Goal: Task Accomplishment & Management: Use online tool/utility

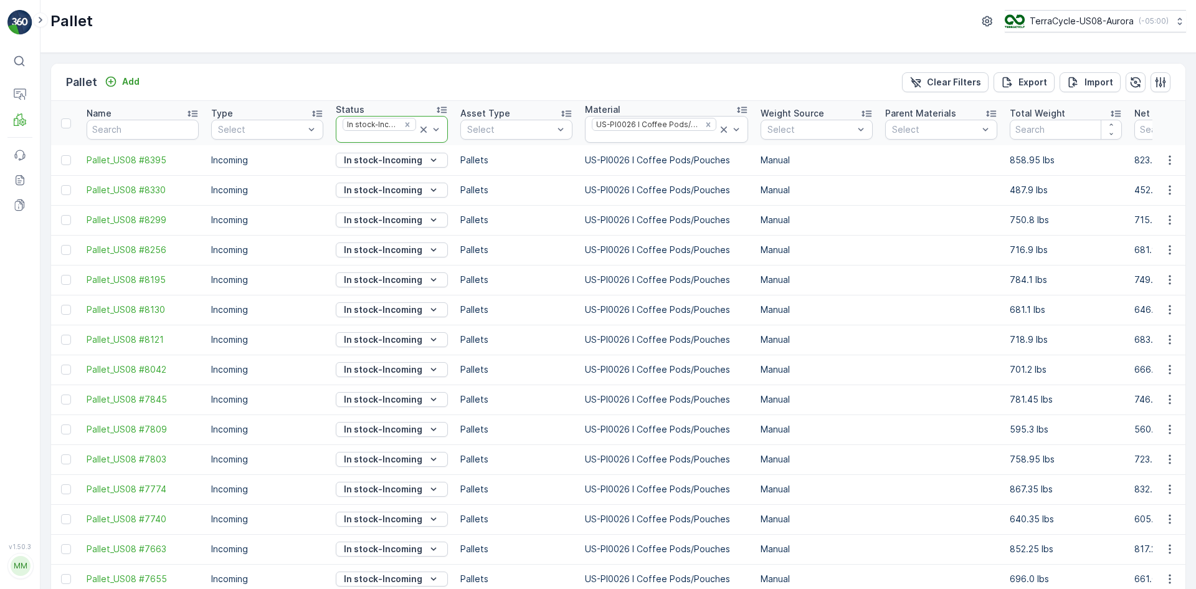
click at [423, 125] on icon at bounding box center [423, 129] width 12 height 12
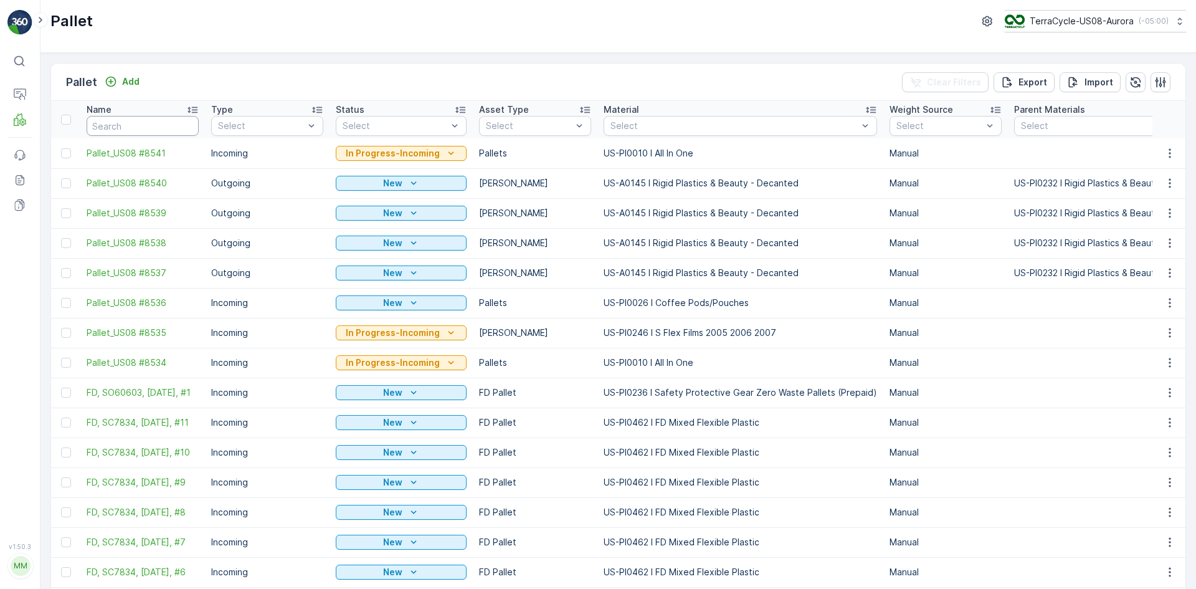
click at [146, 130] on input "text" at bounding box center [143, 126] width 112 height 20
type input "d"
type input "fd"
click at [17, 122] on icon at bounding box center [20, 119] width 12 height 12
click at [74, 184] on p "Allocation" at bounding box center [65, 189] width 41 height 12
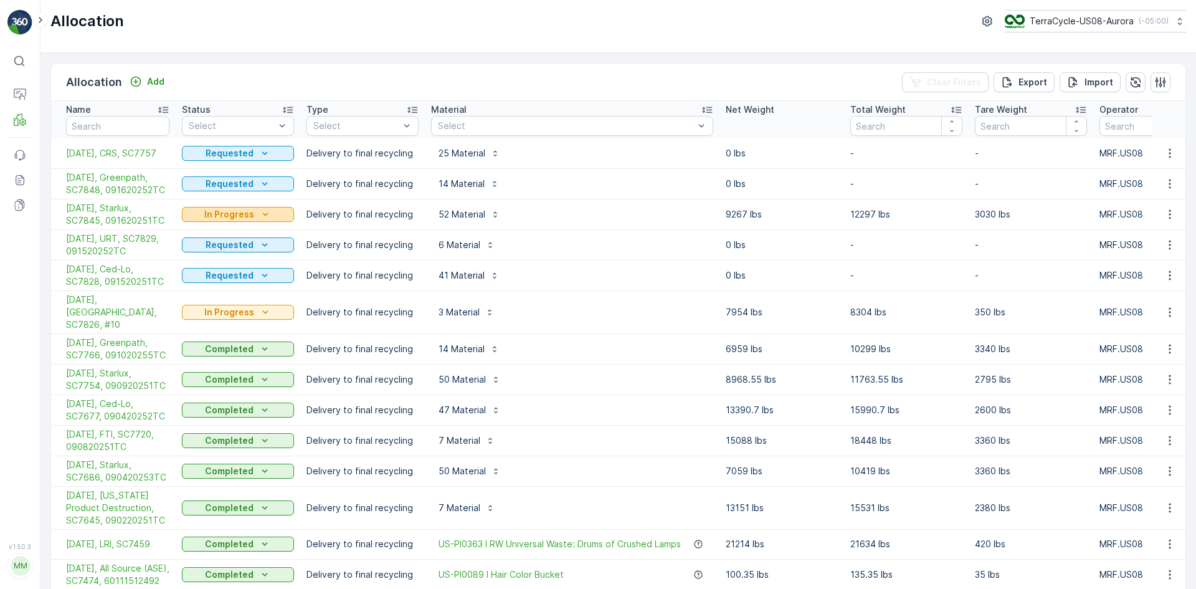
click at [225, 216] on p "In Progress" at bounding box center [229, 214] width 50 height 12
click at [228, 268] on span "Completed" at bounding box center [212, 268] width 47 height 12
drag, startPoint x: 728, startPoint y: 212, endPoint x: 757, endPoint y: 214, distance: 28.7
click at [757, 214] on p "9267 lbs" at bounding box center [782, 214] width 112 height 12
drag, startPoint x: 849, startPoint y: 211, endPoint x: 908, endPoint y: 220, distance: 59.2
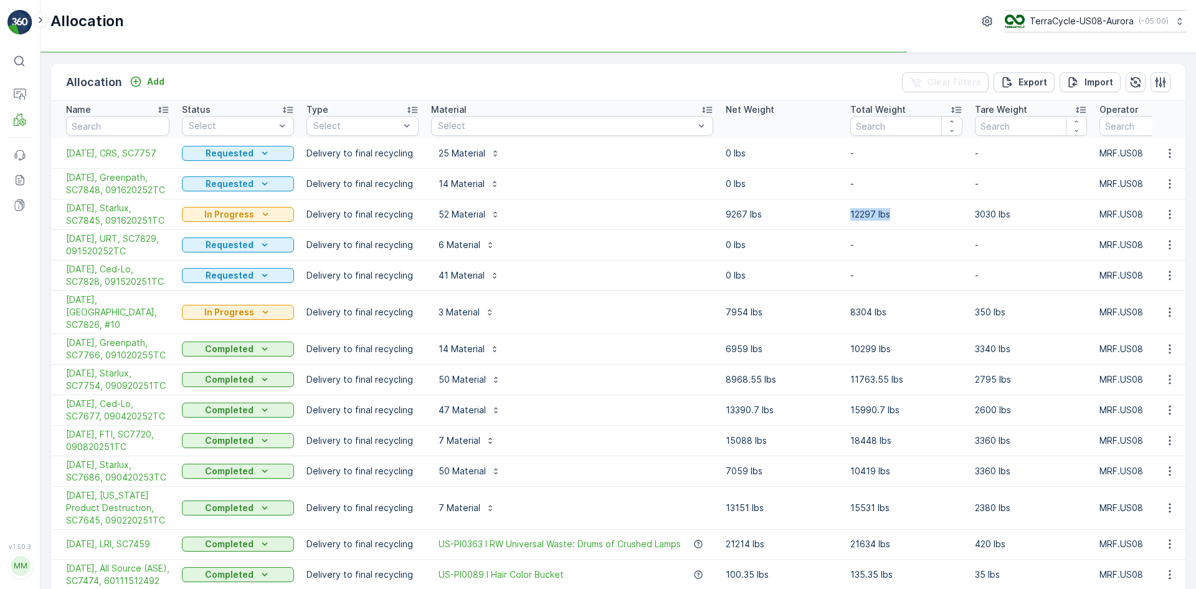
click at [908, 220] on td "12297 lbs" at bounding box center [906, 214] width 125 height 31
copy p "12297 lbs"
click at [1172, 218] on icon "button" at bounding box center [1170, 214] width 12 height 12
click at [1168, 214] on icon "button" at bounding box center [1170, 214] width 12 height 12
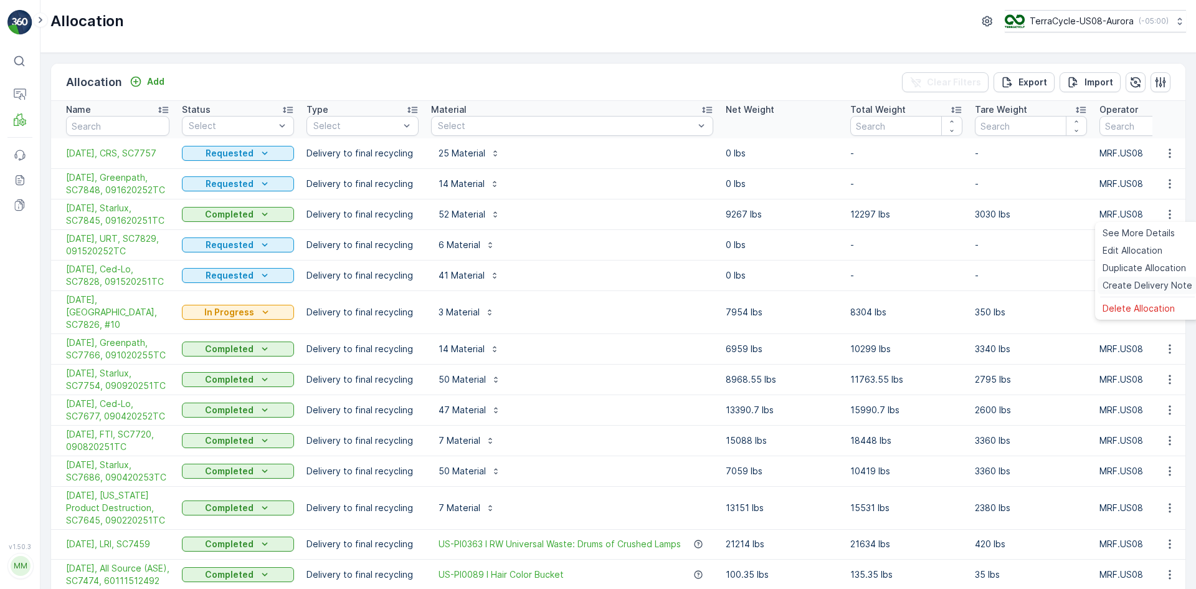
click at [1148, 285] on span "Create Delivery Note" at bounding box center [1148, 285] width 90 height 12
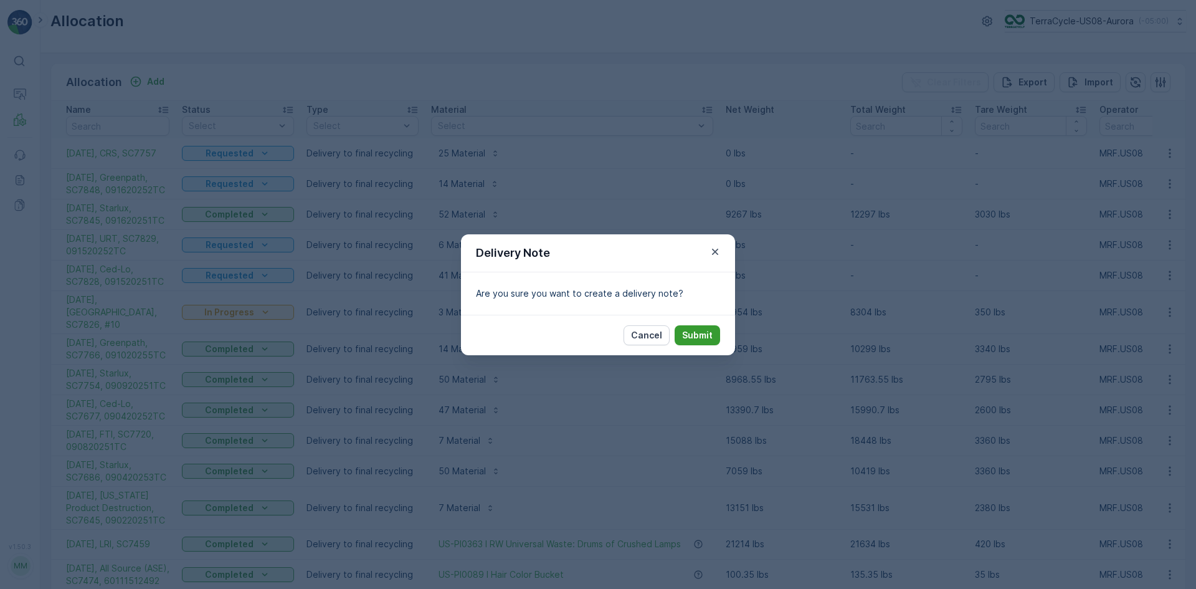
click at [697, 337] on p "Submit" at bounding box center [697, 335] width 31 height 12
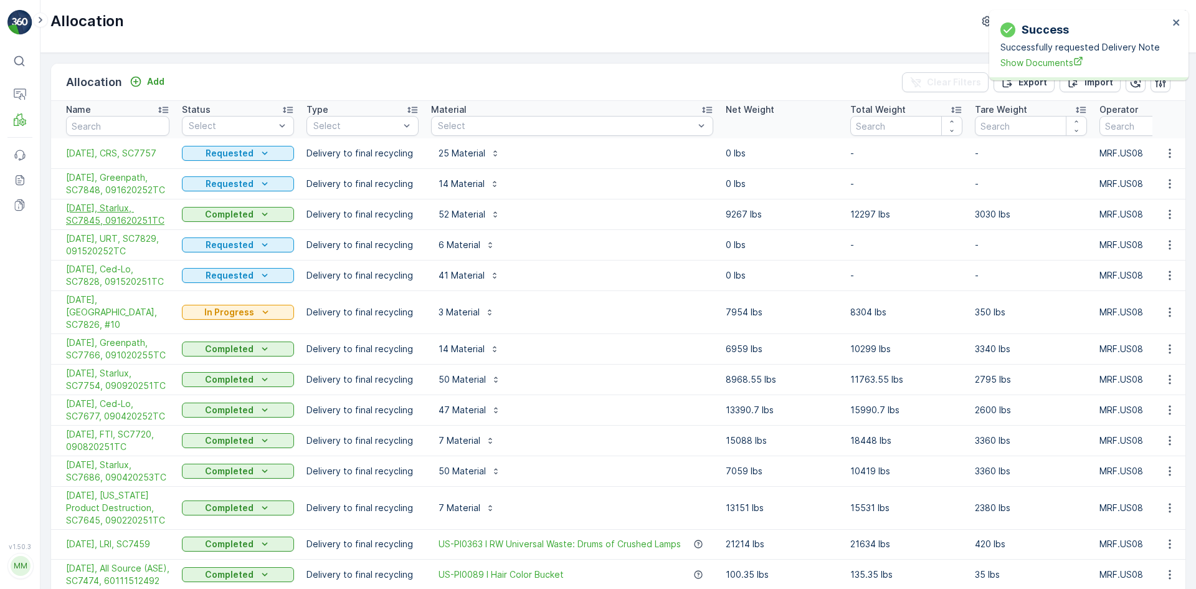
click at [140, 209] on span "[DATE], Starlux, SC7845, 091620251TC" at bounding box center [117, 214] width 103 height 25
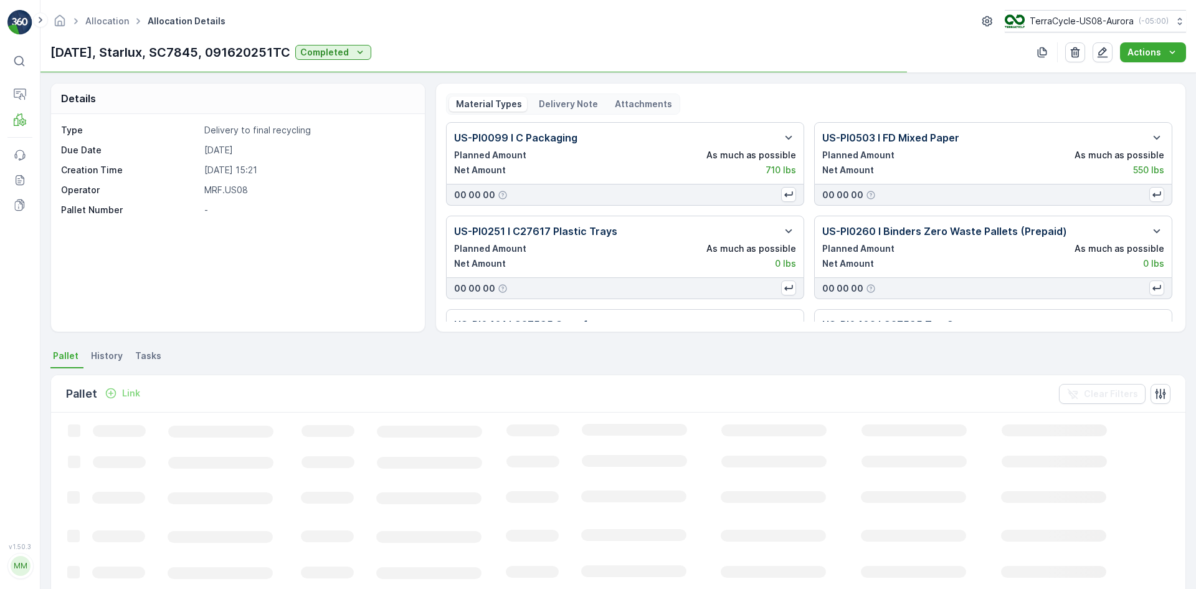
click at [586, 98] on p "Delivery Note" at bounding box center [567, 104] width 61 height 12
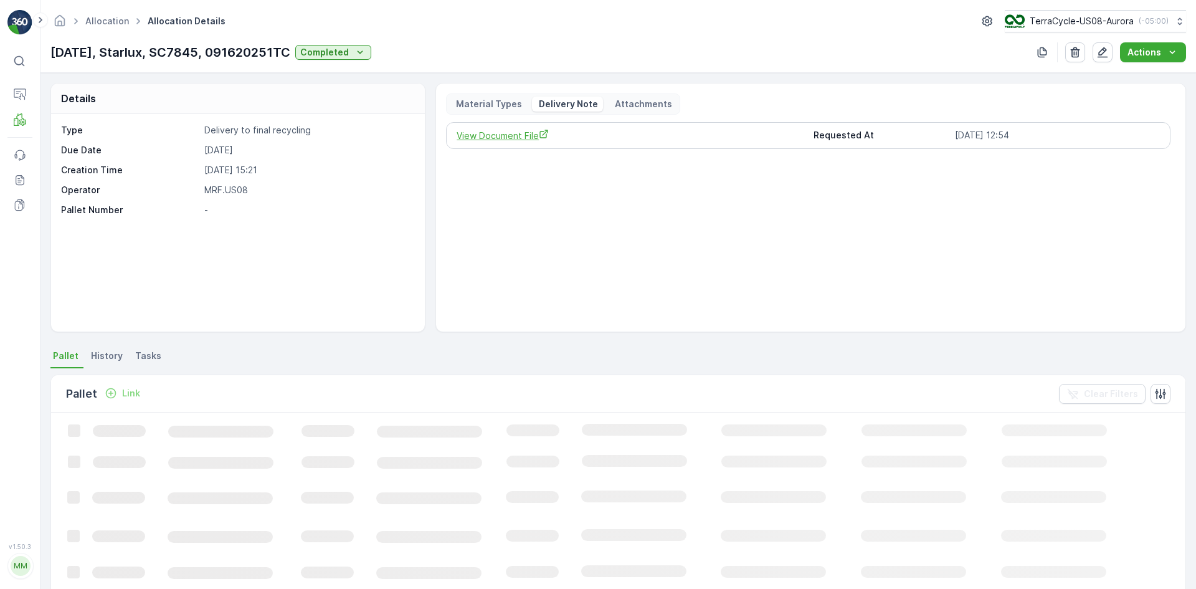
click at [515, 133] on span "View Document File" at bounding box center [630, 135] width 346 height 13
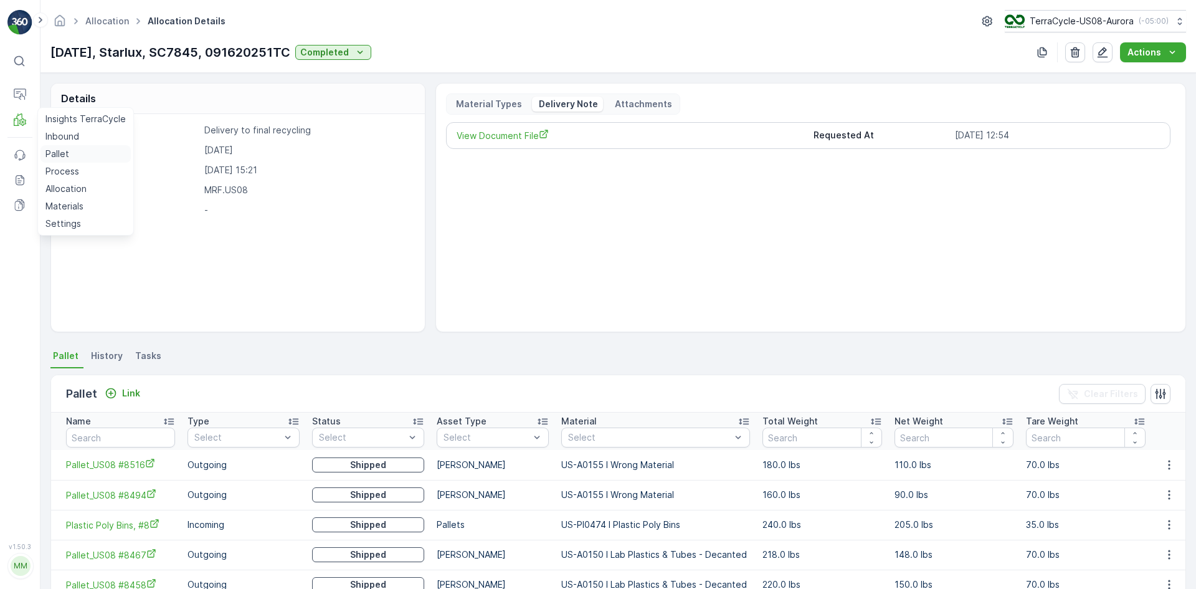
click at [44, 148] on link "Pallet" at bounding box center [86, 153] width 90 height 17
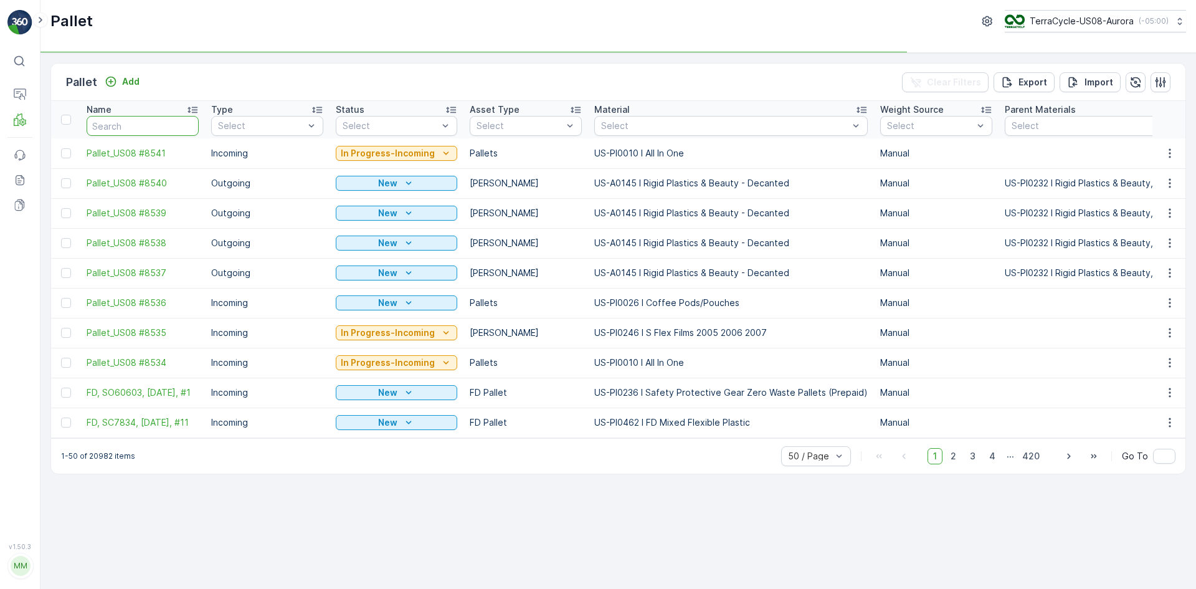
click at [172, 120] on input "text" at bounding box center [143, 126] width 112 height 20
type input "F"
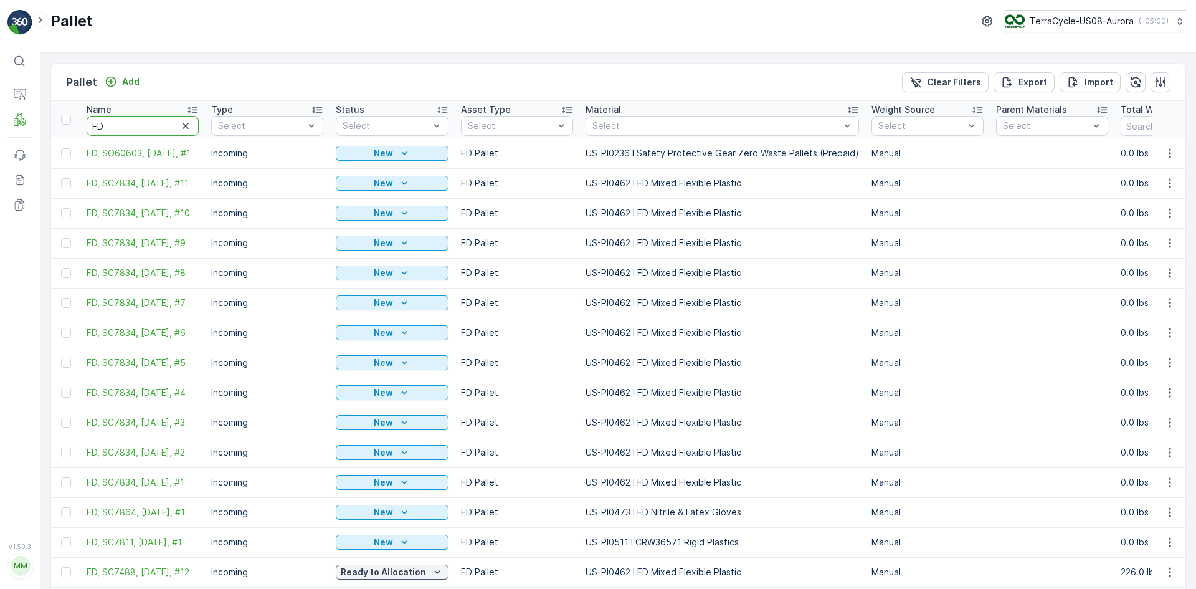
click at [145, 123] on input "FD" at bounding box center [143, 126] width 112 height 20
type input "FD, mixed"
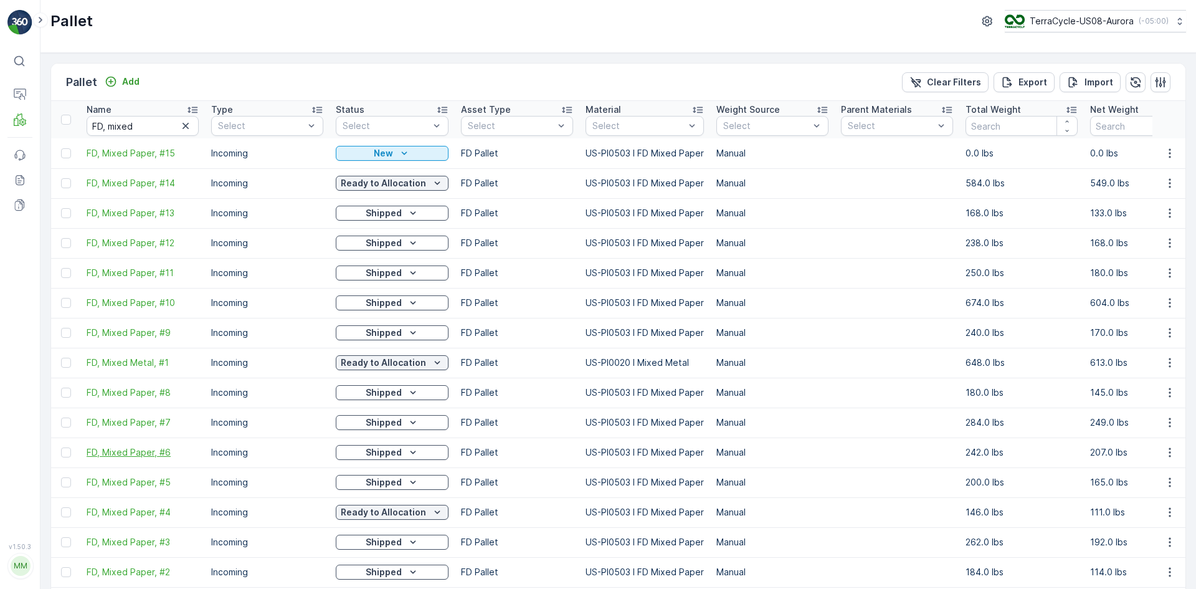
drag, startPoint x: 62, startPoint y: 426, endPoint x: 123, endPoint y: 448, distance: 65.1
click at [62, 426] on div at bounding box center [66, 422] width 10 height 10
click at [61, 417] on input "checkbox" at bounding box center [61, 417] width 0 height 0
click at [1103, 83] on p "Print QR" at bounding box center [1090, 82] width 37 height 12
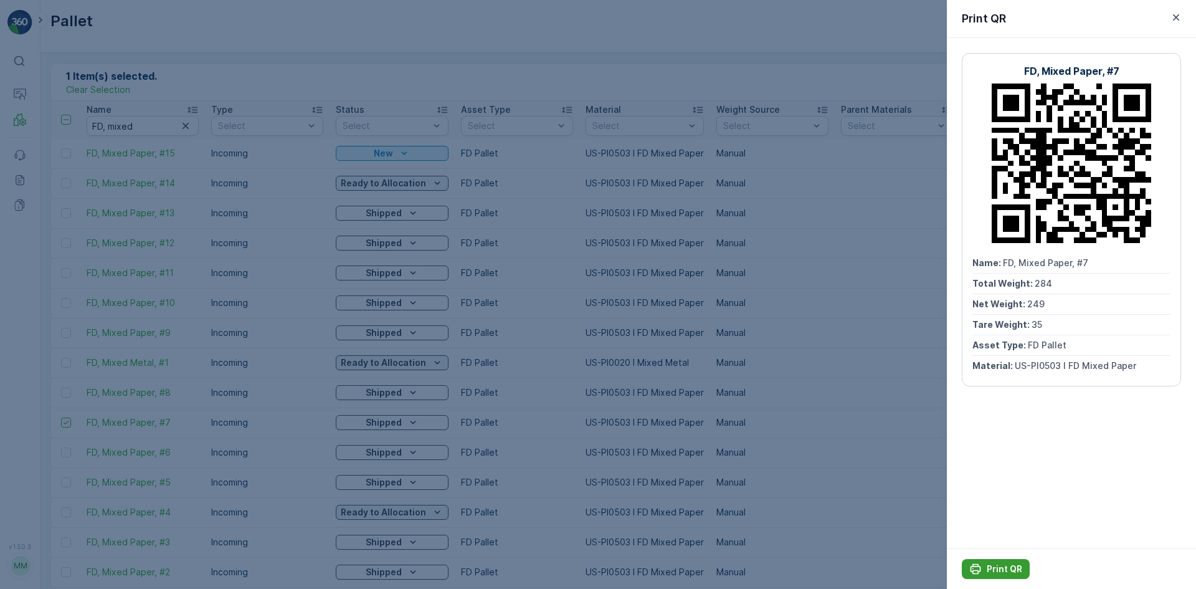
click at [1008, 571] on p "Print QR" at bounding box center [1005, 569] width 36 height 12
